Goal: Task Accomplishment & Management: Manage account settings

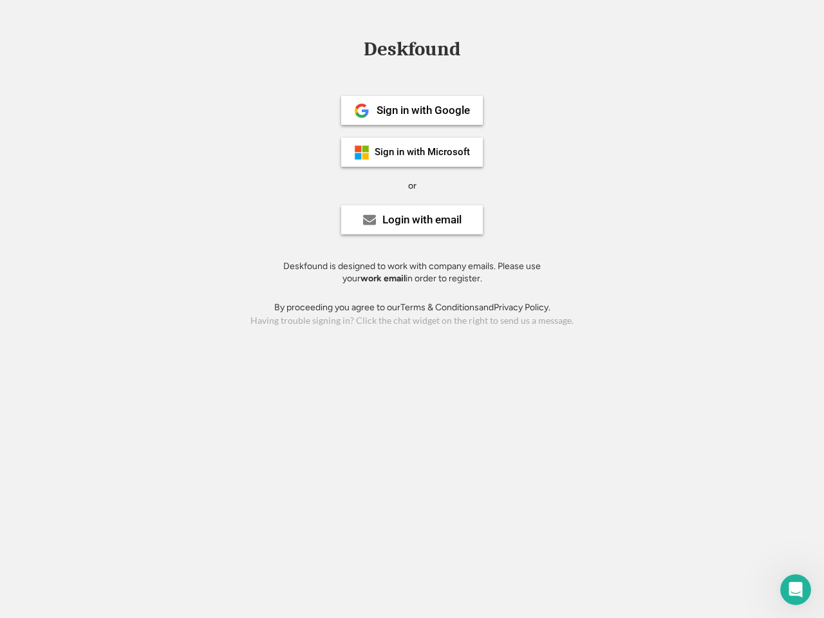
click at [412, 184] on div "or" at bounding box center [412, 186] width 8 height 13
click at [412, 52] on div "Deskfound" at bounding box center [412, 49] width 110 height 20
click at [352, 48] on div "Deskfound" at bounding box center [412, 51] width 824 height 24
click at [412, 52] on div "Deskfound" at bounding box center [412, 49] width 110 height 20
click at [412, 186] on div "or" at bounding box center [412, 186] width 8 height 13
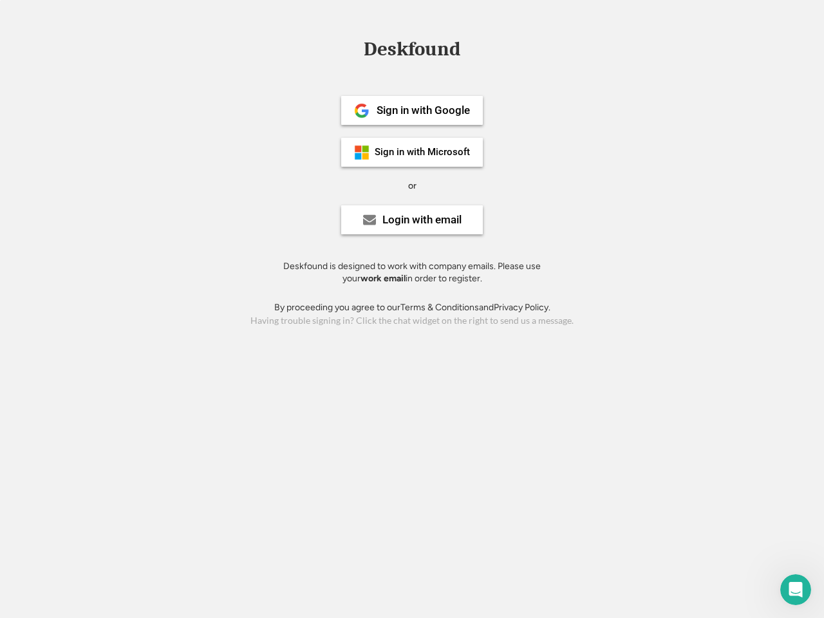
click at [412, 110] on div "Sign in with Google" at bounding box center [423, 110] width 93 height 11
click at [423, 110] on div "Sign in with Google" at bounding box center [423, 110] width 93 height 11
click at [362, 111] on img at bounding box center [361, 110] width 15 height 15
click at [412, 152] on div "Sign in with Microsoft" at bounding box center [422, 153] width 95 height 10
click at [423, 152] on div "Sign in with Microsoft" at bounding box center [422, 153] width 95 height 10
